Goal: Information Seeking & Learning: Learn about a topic

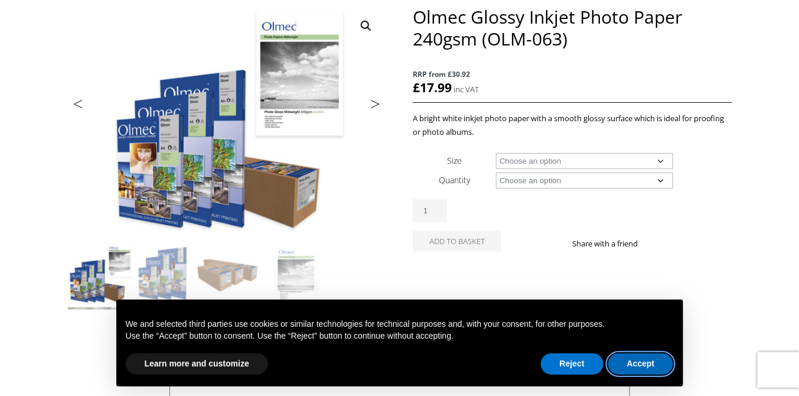
click at [647, 362] on button "Accept" at bounding box center [641, 363] width 66 height 21
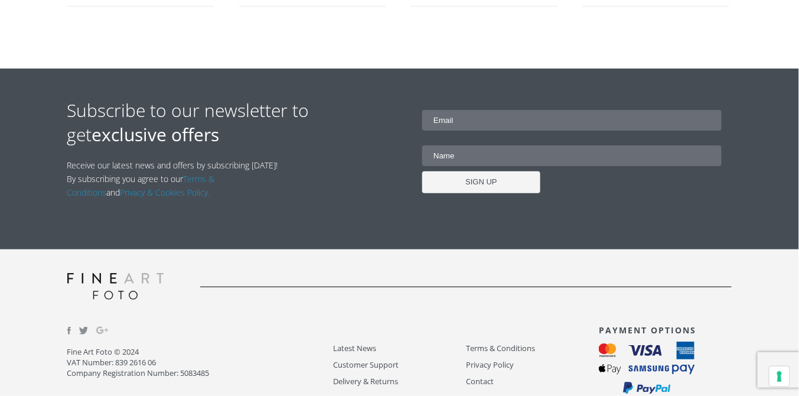
scroll to position [1019, 0]
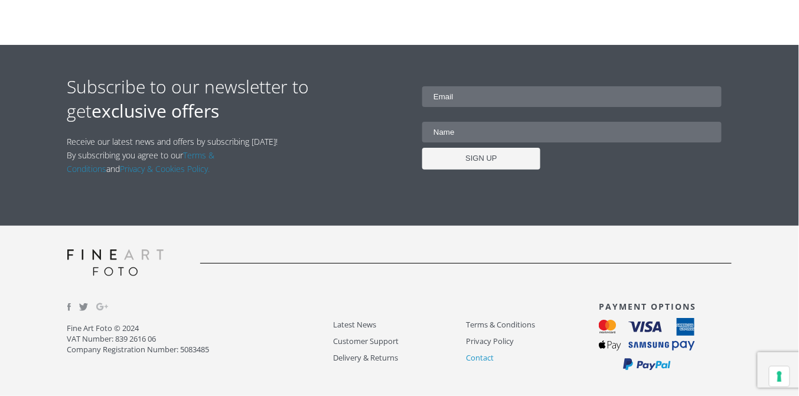
click at [478, 354] on link "Contact" at bounding box center [532, 358] width 133 height 14
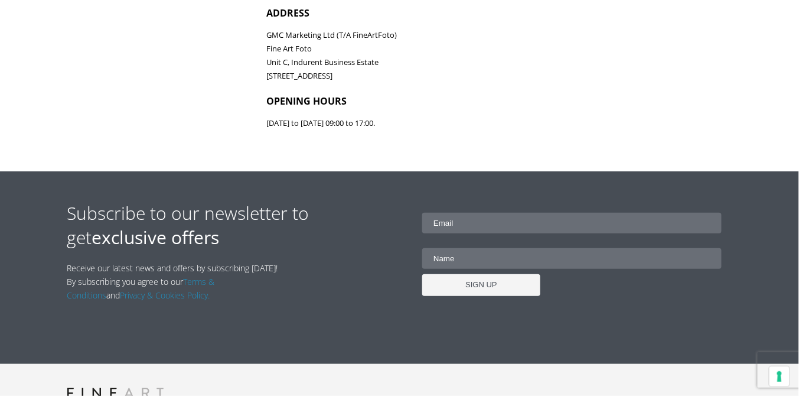
scroll to position [778, 0]
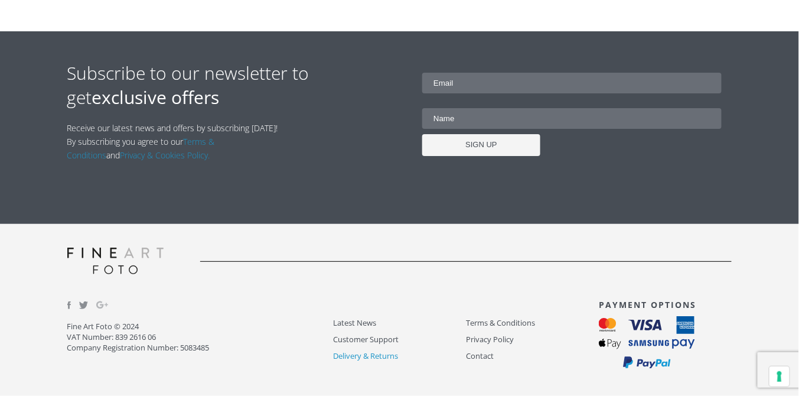
click at [366, 357] on link "Delivery & Returns" at bounding box center [399, 356] width 133 height 14
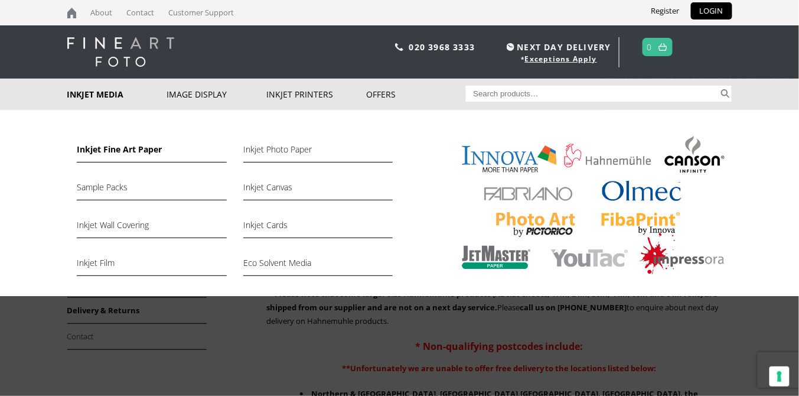
click at [133, 155] on link "Inkjet Fine Art Paper" at bounding box center [151, 152] width 149 height 20
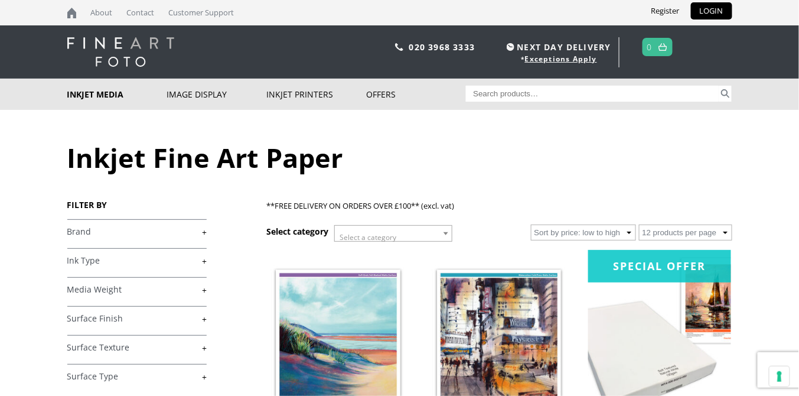
scroll to position [157, 0]
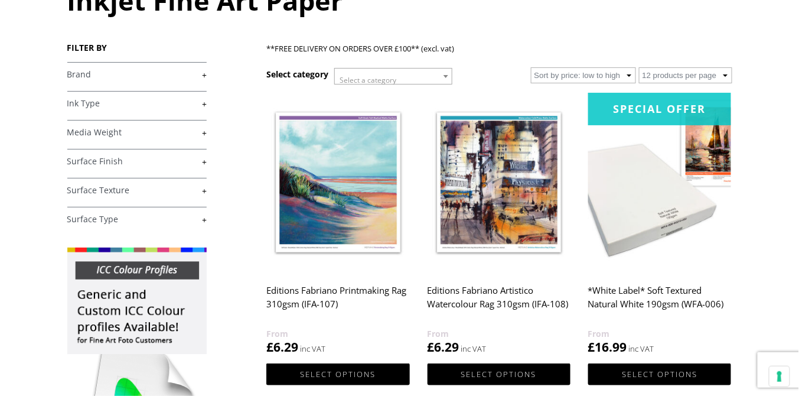
click at [205, 163] on link "+" at bounding box center [136, 161] width 139 height 11
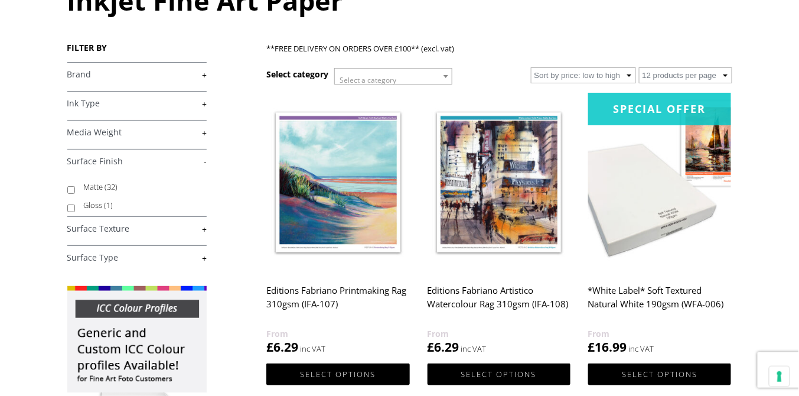
click at [204, 229] on link "+" at bounding box center [136, 228] width 139 height 11
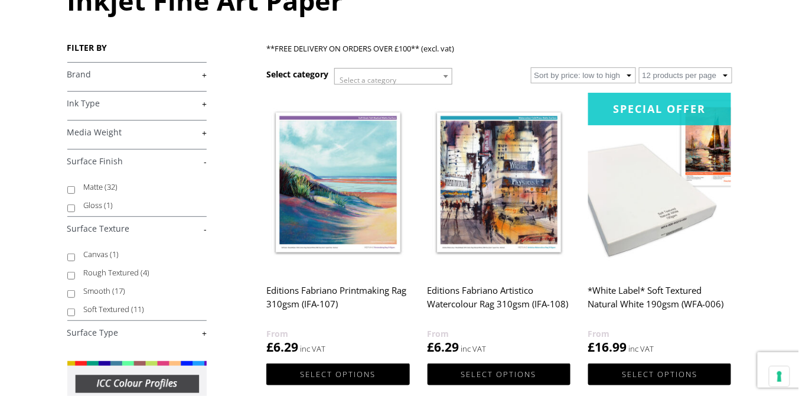
click at [125, 307] on label "Soft Textured (11)" at bounding box center [140, 309] width 112 height 18
click at [75, 308] on input "Soft Textured (11)" at bounding box center [71, 312] width 8 height 8
checkbox input "true"
